Goal: Check status: Check status

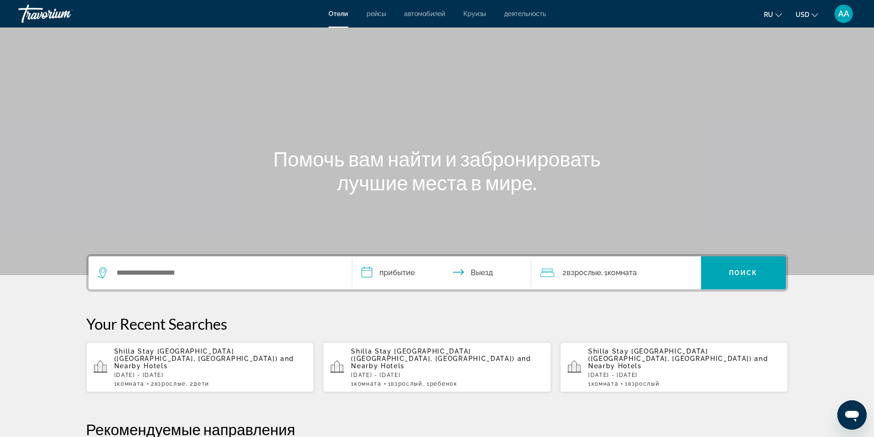
click at [839, 13] on span "AA" at bounding box center [843, 13] width 11 height 9
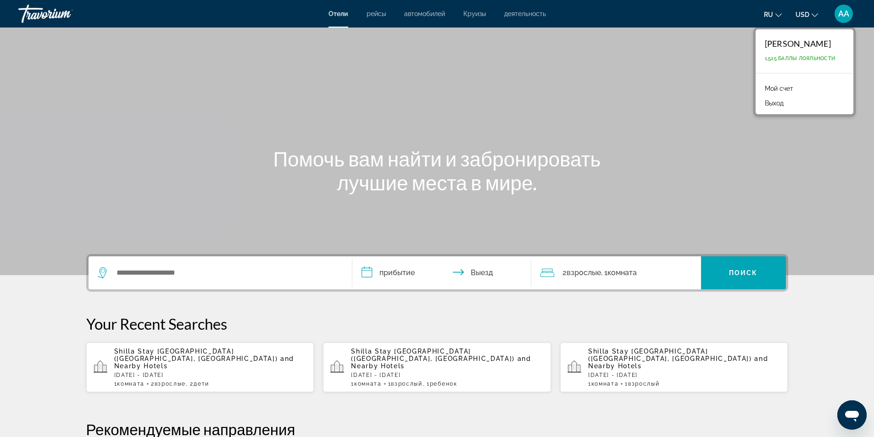
click at [784, 89] on link "Мой счет" at bounding box center [779, 89] width 38 height 12
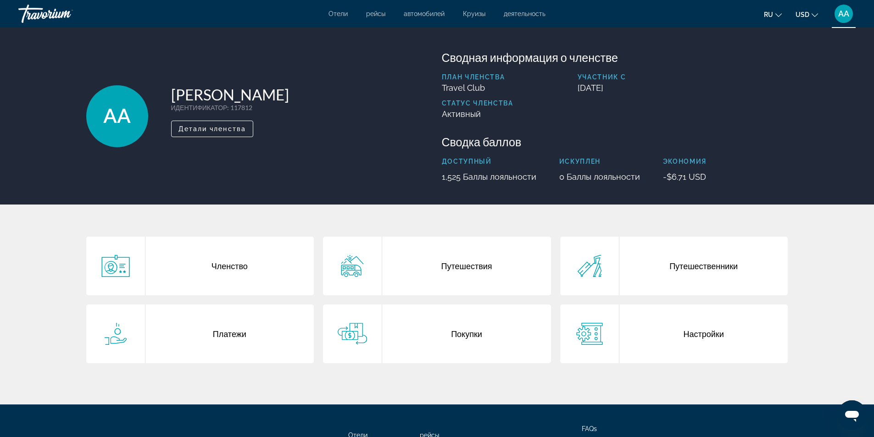
click at [447, 335] on div "Покупки" at bounding box center [466, 334] width 169 height 59
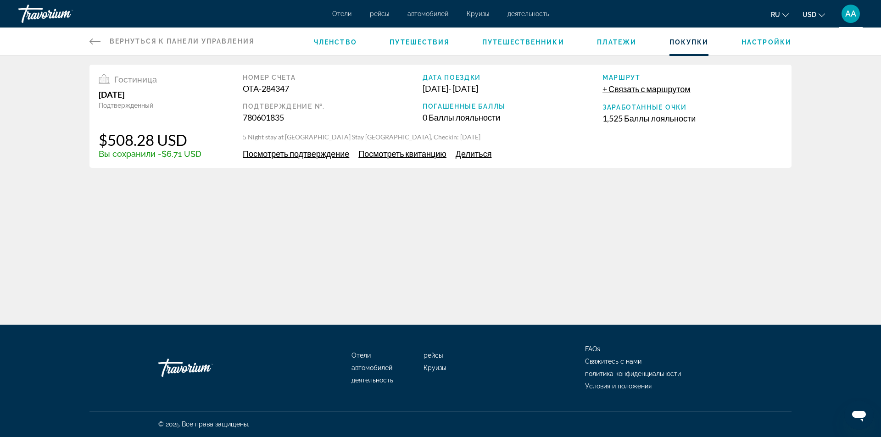
click at [326, 155] on span "Посмотреть подтверждение" at bounding box center [296, 154] width 106 height 10
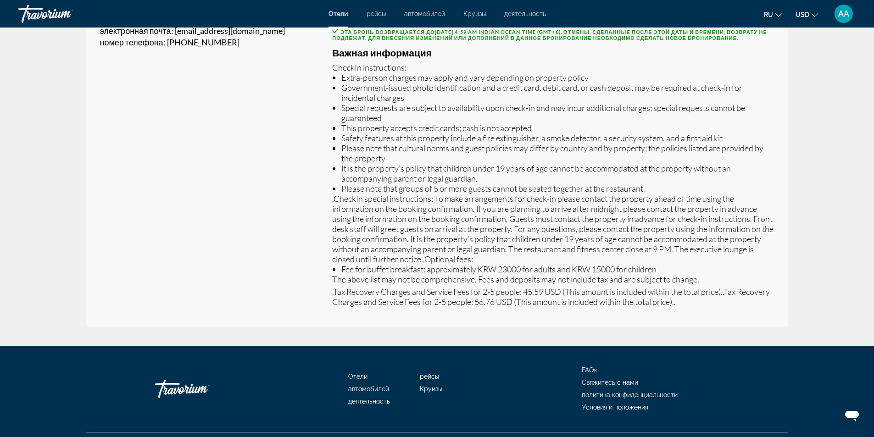
scroll to position [332, 0]
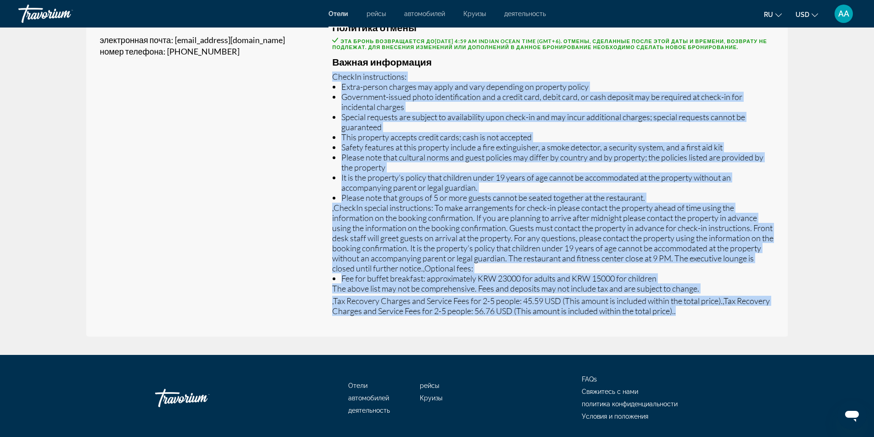
drag, startPoint x: 332, startPoint y: 94, endPoint x: 756, endPoint y: 333, distance: 486.9
click at [756, 333] on div "Standard Family Room with Twin Bed Только комната Политика отмены Эта бронь воз…" at bounding box center [552, 161] width 469 height 349
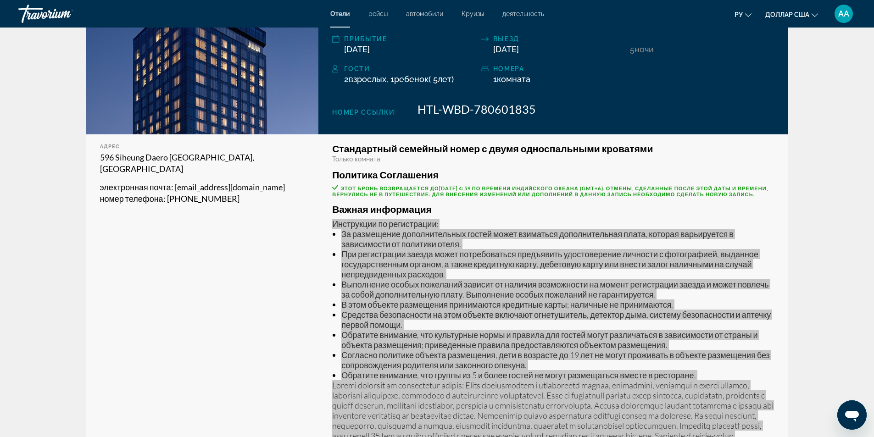
scroll to position [139, 0]
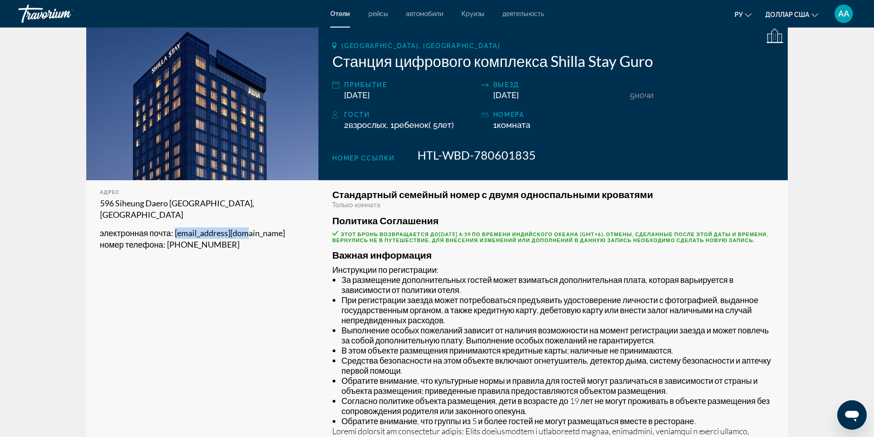
drag, startPoint x: 177, startPoint y: 234, endPoint x: 251, endPoint y: 231, distance: 74.4
click at [251, 231] on p "электронная почта : [EMAIL_ADDRESS][DOMAIN_NAME]" at bounding box center [202, 232] width 205 height 11
copy font "[EMAIL_ADDRESS][DOMAIN_NAME]"
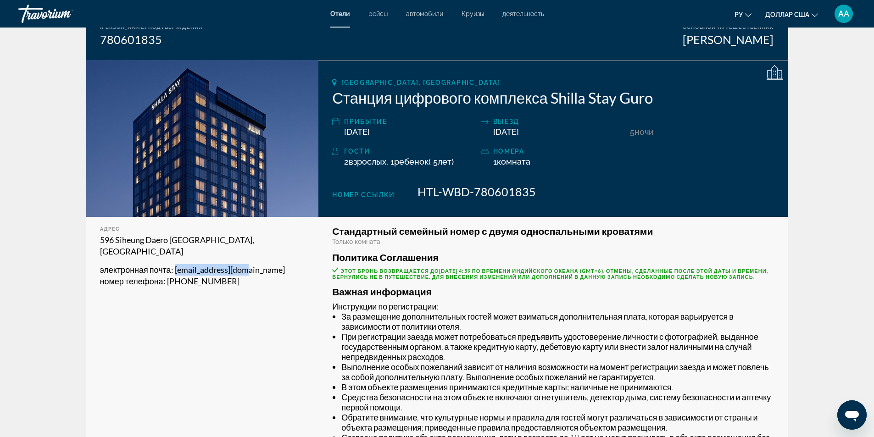
scroll to position [93, 0]
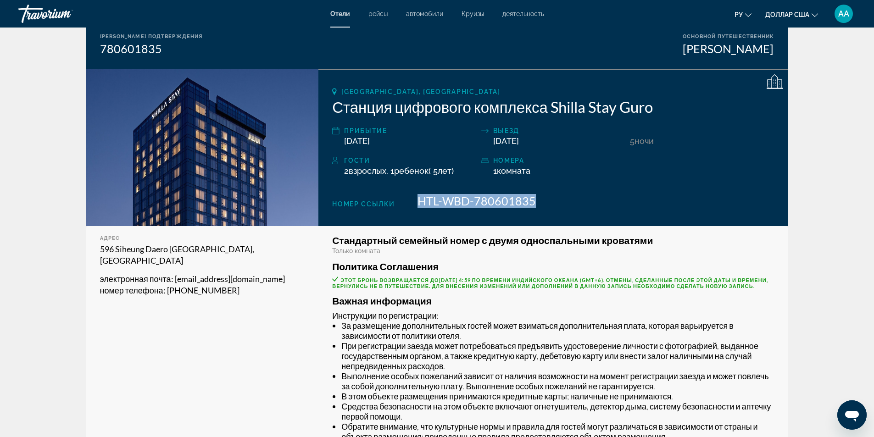
drag, startPoint x: 418, startPoint y: 201, endPoint x: 554, endPoint y: 198, distance: 135.4
click at [554, 198] on div "Номер ссылки HTL-WBD-780601835" at bounding box center [553, 201] width 442 height 14
copy font "HTL-WBD-780601835"
